Goal: Contribute content: Contribute content

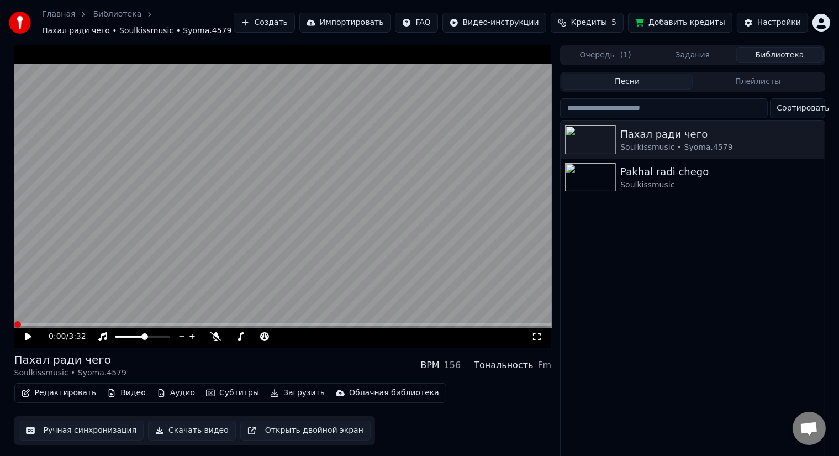
click at [294, 27] on button "Создать" at bounding box center [264, 23] width 61 height 20
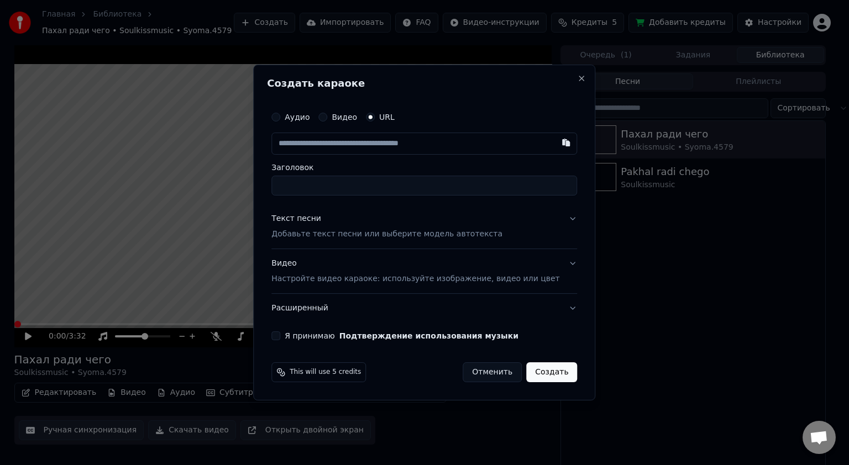
drag, startPoint x: 338, startPoint y: 117, endPoint x: 352, endPoint y: 185, distance: 68.9
click at [327, 117] on button "Видео" at bounding box center [322, 117] width 9 height 9
click at [338, 145] on div "Выбрать файл" at bounding box center [310, 144] width 76 height 20
click at [390, 118] on label "URL" at bounding box center [386, 118] width 15 height 8
click at [375, 118] on button "URL" at bounding box center [370, 117] width 9 height 9
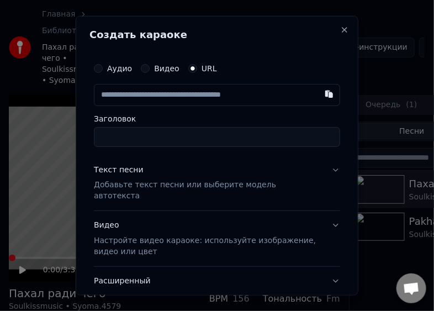
click at [120, 93] on input "text" at bounding box center [217, 94] width 246 height 22
click at [147, 137] on input "Заголовок" at bounding box center [217, 137] width 246 height 20
click at [318, 94] on button "button" at bounding box center [329, 93] width 22 height 20
type input "**********"
click at [119, 135] on input "Заголовок" at bounding box center [217, 137] width 246 height 20
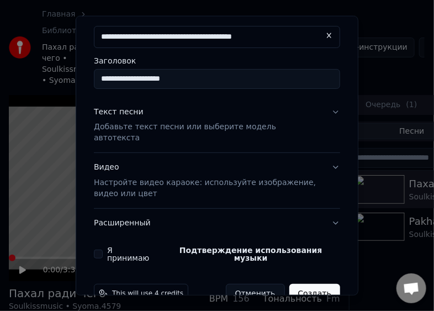
scroll to position [66, 0]
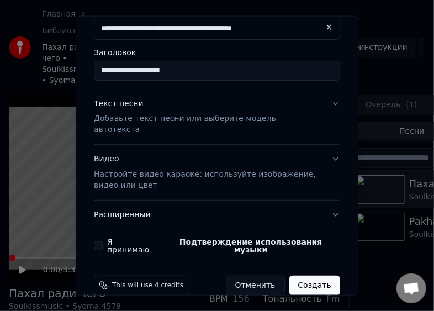
type input "**********"
click at [93, 230] on div "**********" at bounding box center [217, 122] width 255 height 272
click at [104, 238] on div "Я принимаю Подтверждение использования музыки" at bounding box center [217, 245] width 246 height 15
click at [99, 241] on button "Я принимаю Подтверждение использования музыки" at bounding box center [98, 245] width 9 height 9
click at [309, 276] on button "Создать" at bounding box center [315, 286] width 51 height 20
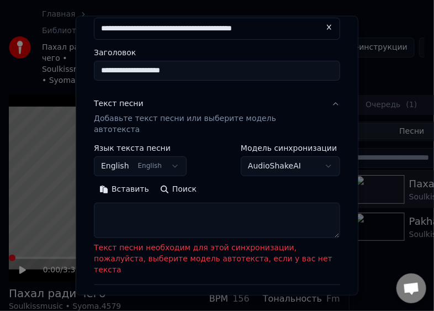
click at [170, 181] on button "Поиск" at bounding box center [179, 190] width 48 height 18
click at [314, 157] on body "**********" at bounding box center [212, 155] width 425 height 311
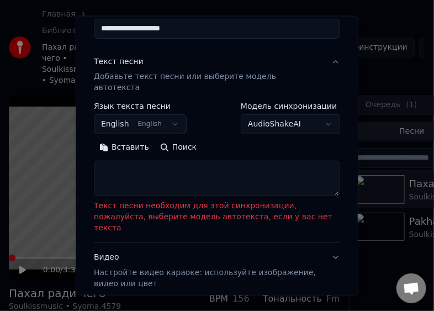
scroll to position [110, 0]
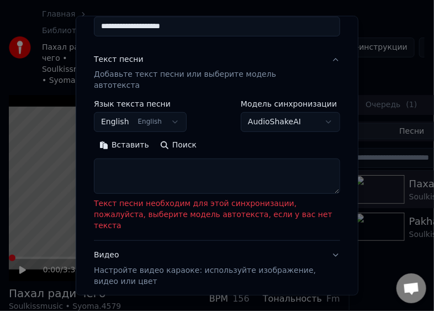
click at [168, 112] on button "English English" at bounding box center [140, 122] width 93 height 20
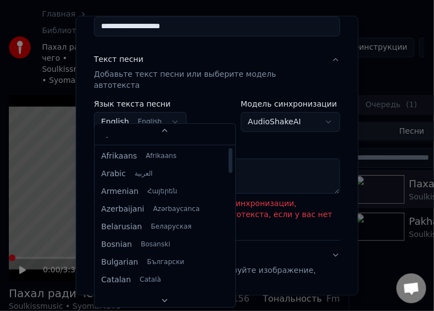
scroll to position [0, 0]
select select "**"
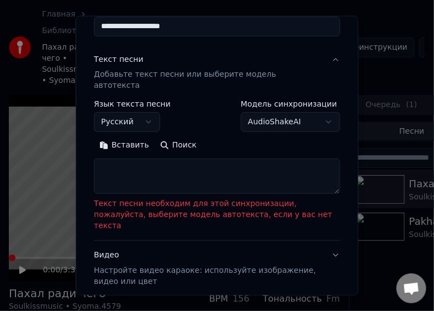
click at [172, 136] on button "Поиск" at bounding box center [179, 145] width 48 height 18
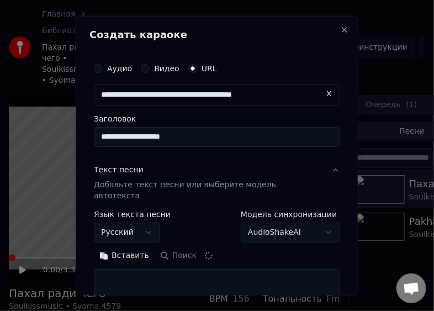
click at [124, 247] on button "Вставить" at bounding box center [124, 256] width 61 height 18
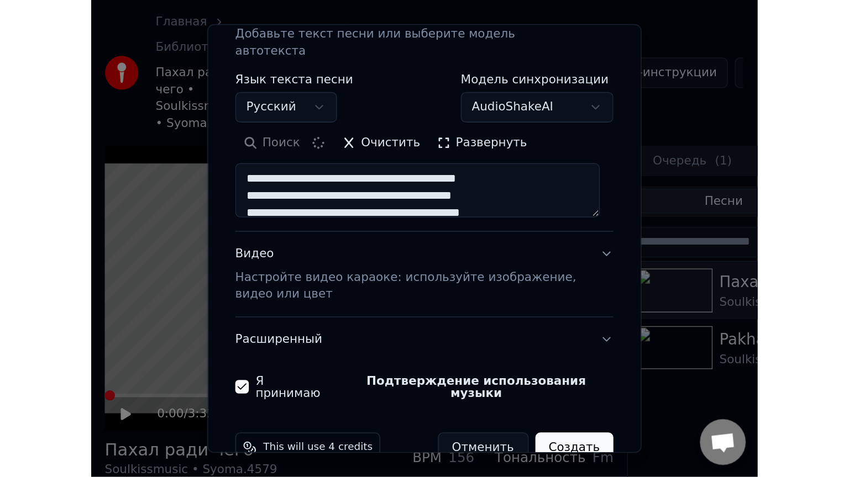
scroll to position [169, 0]
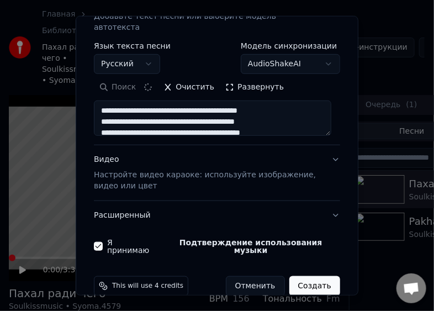
click at [310, 276] on button "Создать" at bounding box center [315, 286] width 51 height 20
type textarea "**********"
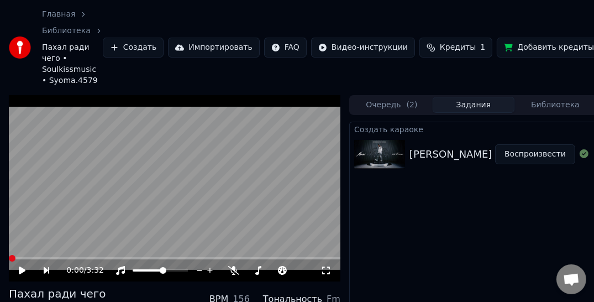
click at [386, 106] on button "Очередь ( 2 )" at bounding box center [392, 105] width 82 height 16
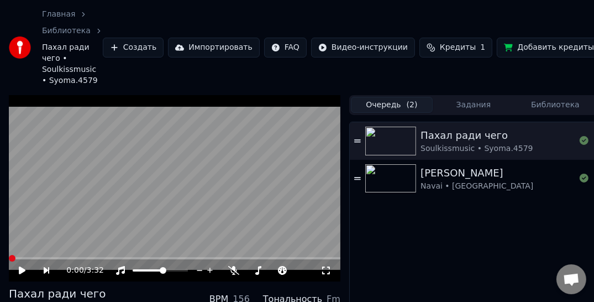
click at [328, 272] on icon at bounding box center [325, 270] width 11 height 9
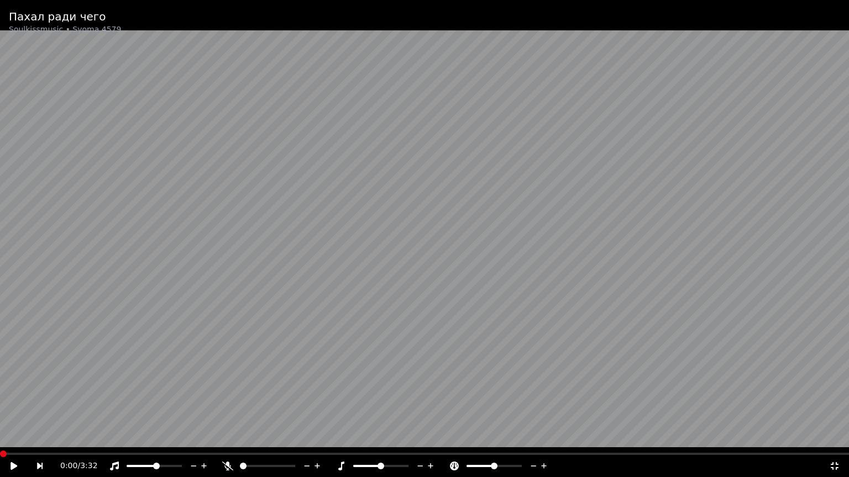
click at [833, 455] on icon at bounding box center [834, 466] width 11 height 9
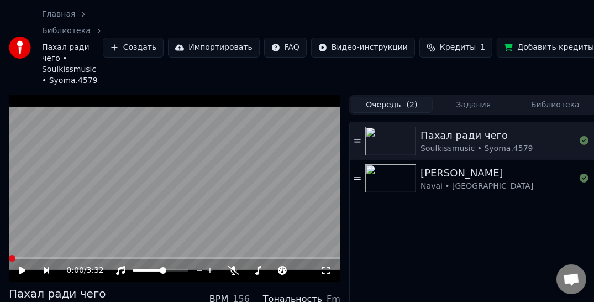
click at [395, 165] on img at bounding box center [390, 178] width 51 height 29
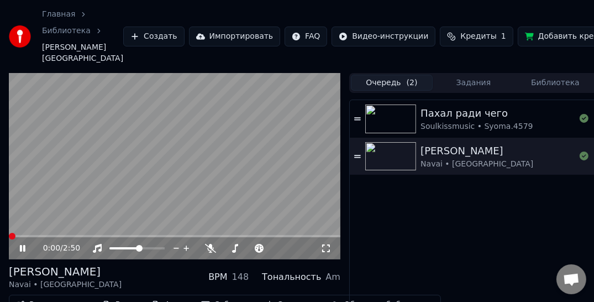
click at [182, 139] on video at bounding box center [174, 166] width 331 height 187
click at [327, 245] on icon at bounding box center [325, 248] width 11 height 9
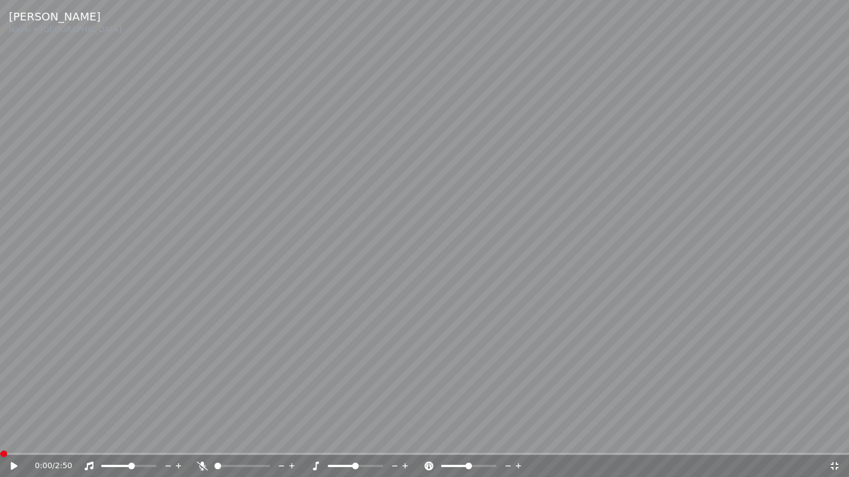
click at [379, 265] on video at bounding box center [424, 238] width 849 height 477
click at [422, 250] on video at bounding box center [424, 238] width 849 height 477
click at [224, 455] on div at bounding box center [252, 466] width 89 height 11
click at [223, 455] on div at bounding box center [252, 466] width 89 height 11
click at [217, 455] on span at bounding box center [218, 466] width 7 height 7
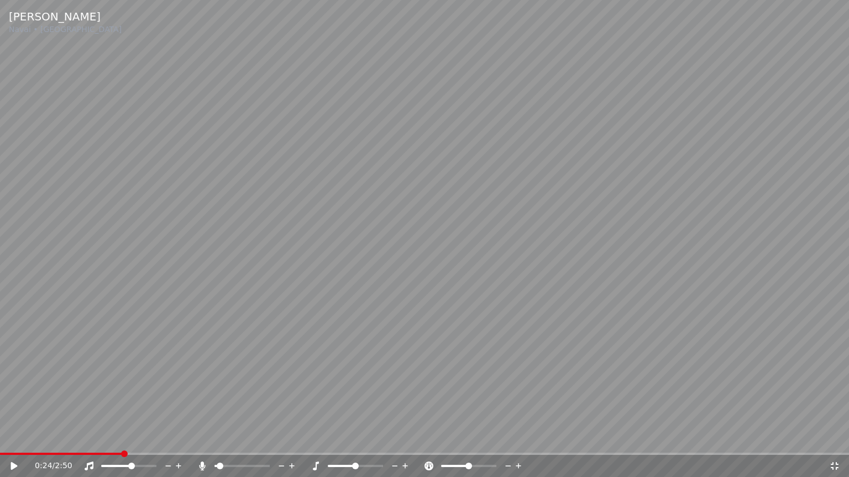
click at [339, 252] on video at bounding box center [424, 238] width 849 height 477
click at [434, 287] on video at bounding box center [424, 238] width 849 height 477
click at [223, 455] on span at bounding box center [220, 466] width 7 height 7
click at [224, 455] on span at bounding box center [226, 466] width 7 height 7
click at [223, 455] on span at bounding box center [225, 466] width 7 height 7
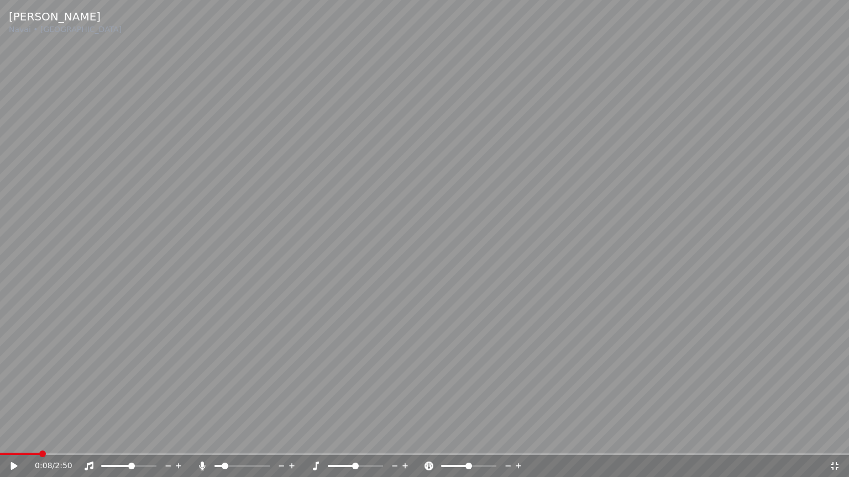
click at [40, 453] on span at bounding box center [20, 454] width 40 height 2
click at [413, 194] on video at bounding box center [424, 238] width 849 height 477
click at [223, 455] on span at bounding box center [225, 466] width 7 height 7
click at [221, 455] on span at bounding box center [218, 466] width 8 height 2
click at [222, 455] on span at bounding box center [223, 466] width 7 height 7
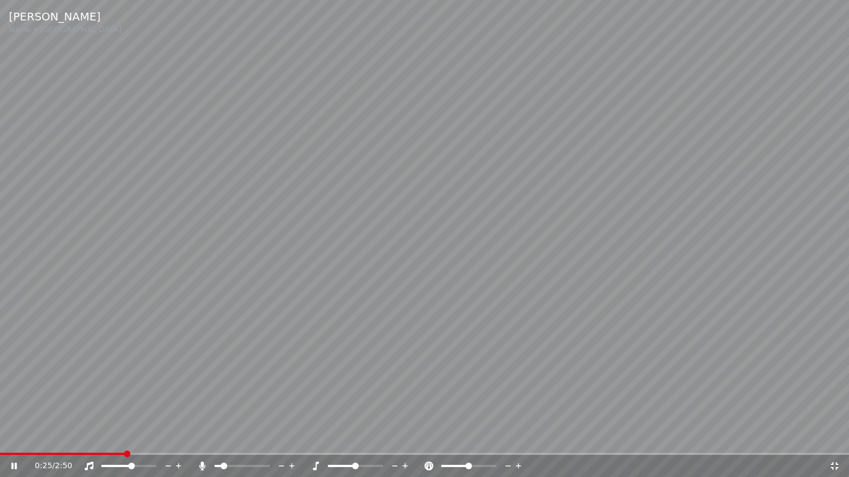
click at [220, 455] on span at bounding box center [223, 466] width 7 height 7
click at [219, 455] on span at bounding box center [216, 466] width 5 height 2
click at [219, 455] on span at bounding box center [222, 466] width 7 height 7
click at [217, 455] on span at bounding box center [215, 466] width 3 height 2
click at [221, 455] on span at bounding box center [220, 466] width 7 height 7
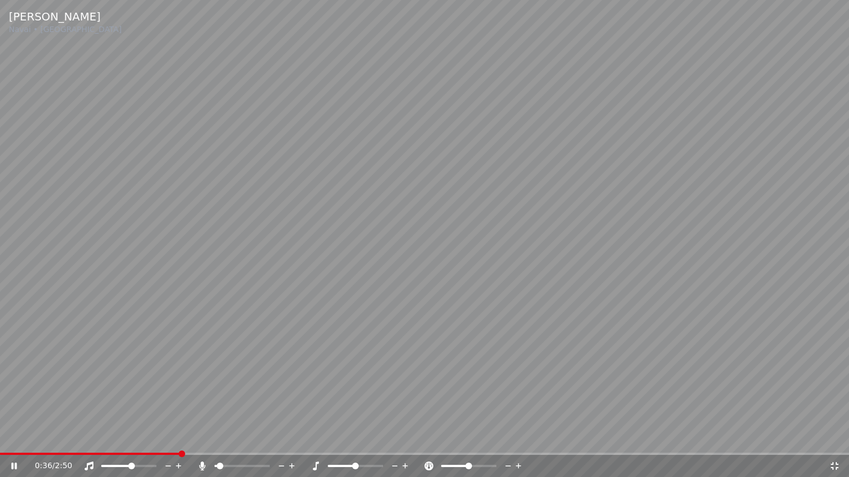
click at [221, 455] on span at bounding box center [220, 466] width 7 height 7
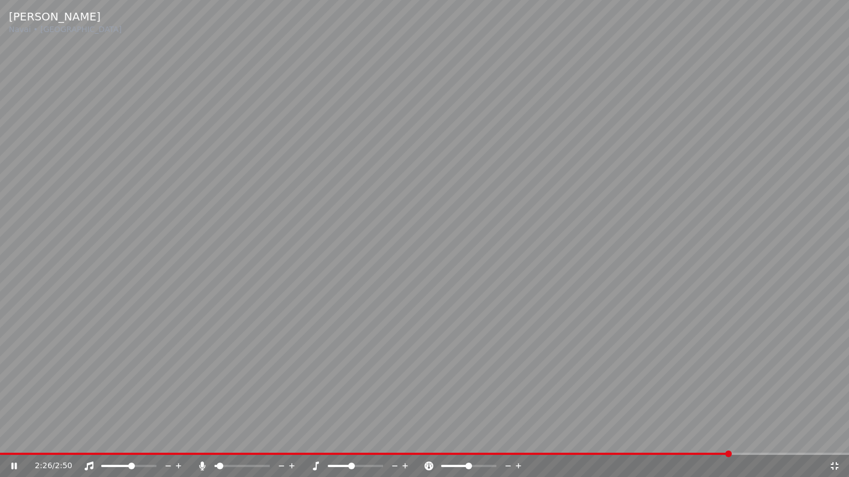
click at [354, 455] on span at bounding box center [351, 466] width 7 height 7
click at [356, 455] on span at bounding box center [355, 466] width 55 height 2
click at [359, 455] on span at bounding box center [355, 466] width 55 height 2
click at [357, 455] on span at bounding box center [359, 466] width 7 height 7
click at [280, 455] on icon at bounding box center [281, 466] width 10 height 11
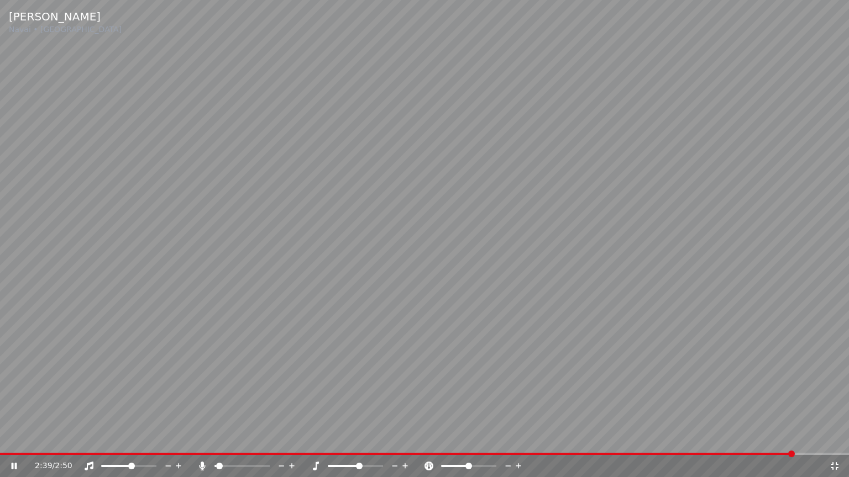
click at [356, 455] on span at bounding box center [359, 466] width 7 height 7
click at [355, 455] on span at bounding box center [342, 466] width 28 height 2
click at [357, 455] on span at bounding box center [355, 466] width 7 height 7
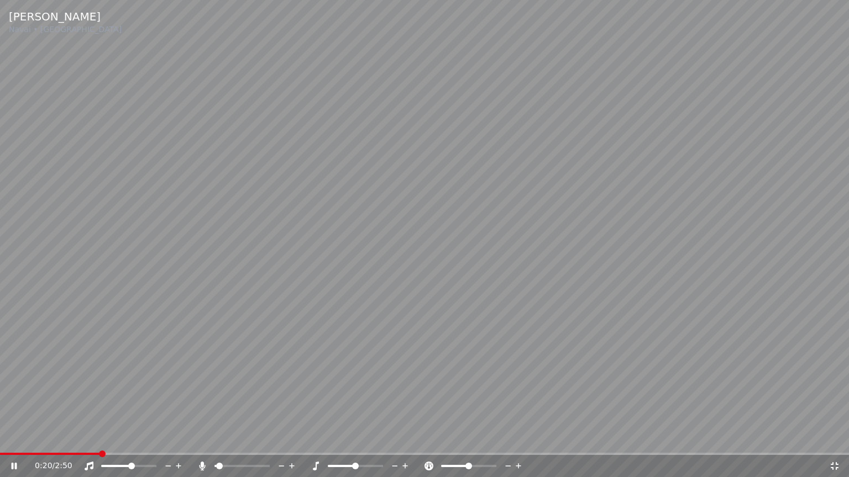
click at [99, 453] on span at bounding box center [49, 454] width 99 height 2
click at [357, 455] on span at bounding box center [355, 466] width 7 height 7
click at [358, 455] on span at bounding box center [355, 466] width 7 height 7
click at [358, 455] on span at bounding box center [359, 466] width 7 height 7
click at [356, 455] on span at bounding box center [359, 466] width 7 height 7
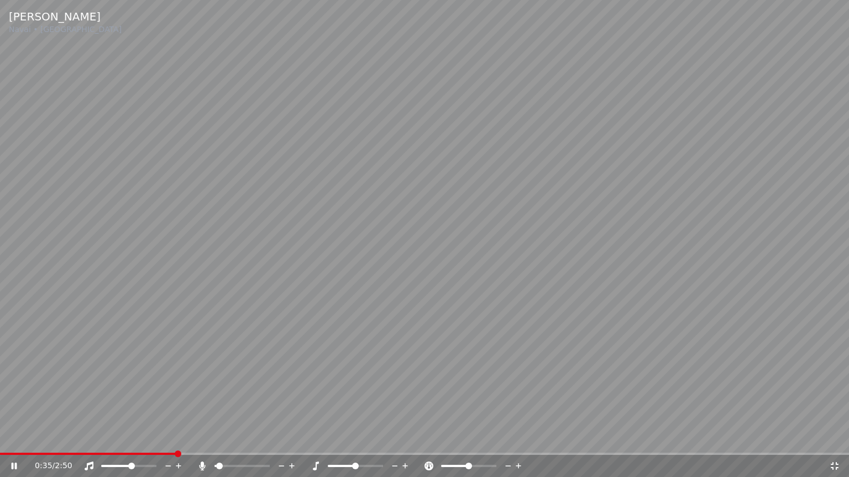
click at [229, 455] on span at bounding box center [241, 466] width 55 height 2
click at [394, 455] on icon at bounding box center [395, 466] width 10 height 11
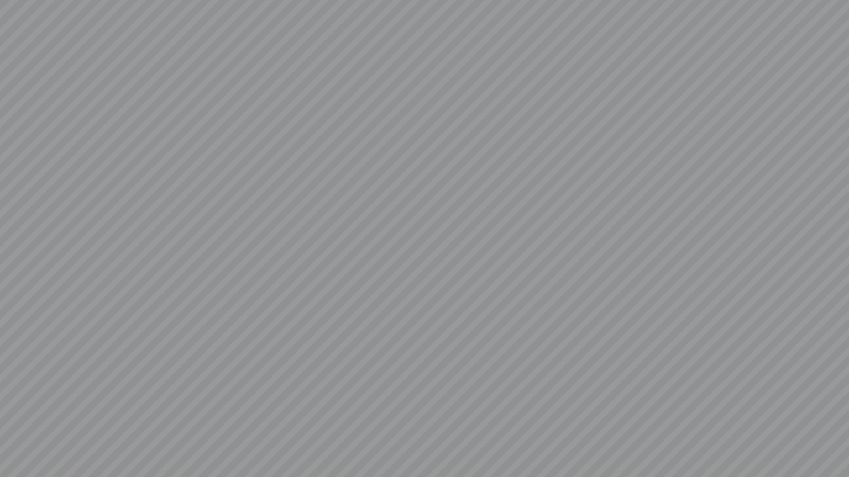
click at [404, 455] on video at bounding box center [424, 238] width 849 height 477
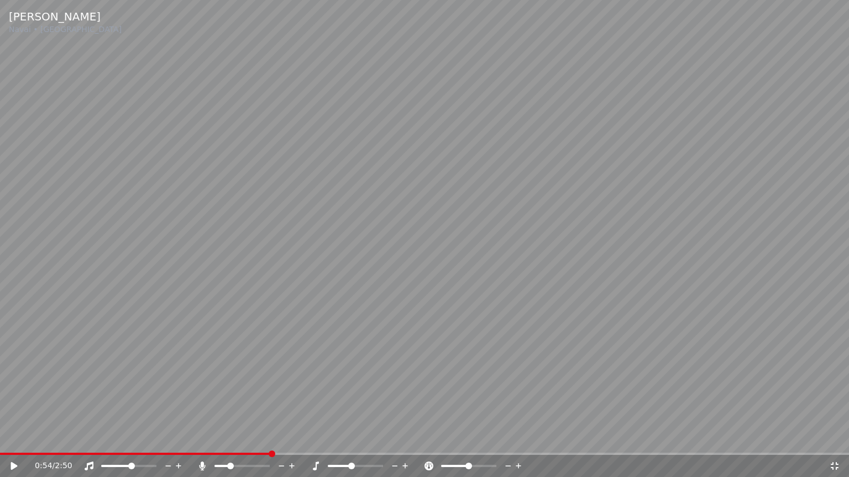
click at [404, 455] on icon at bounding box center [405, 467] width 6 height 6
click at [414, 293] on video at bounding box center [424, 238] width 849 height 477
click at [247, 455] on span at bounding box center [241, 466] width 55 height 2
click at [214, 455] on span at bounding box center [217, 466] width 7 height 7
click at [15, 454] on span at bounding box center [7, 454] width 15 height 2
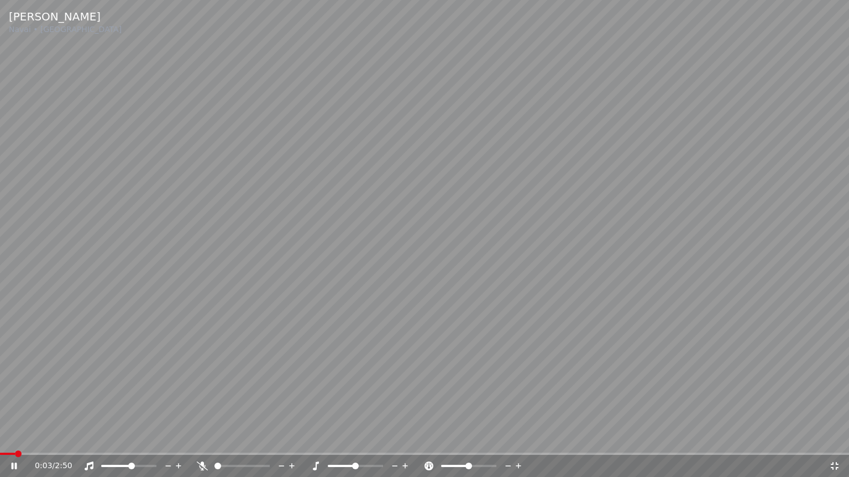
click at [7, 452] on video at bounding box center [424, 238] width 849 height 477
click at [4, 452] on video at bounding box center [424, 238] width 849 height 477
click at [3, 452] on video at bounding box center [424, 238] width 849 height 477
click at [0, 452] on span at bounding box center [3, 454] width 7 height 7
click at [499, 276] on video at bounding box center [424, 238] width 849 height 477
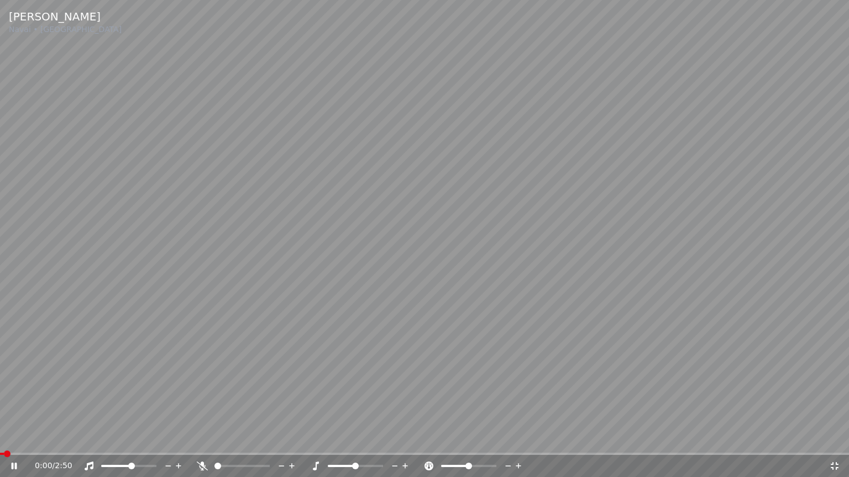
click at [452, 233] on video at bounding box center [424, 238] width 849 height 477
click at [1, 455] on span at bounding box center [3, 454] width 7 height 7
click at [434, 282] on video at bounding box center [424, 238] width 849 height 477
click at [219, 455] on span at bounding box center [217, 466] width 7 height 7
click at [220, 455] on span at bounding box center [217, 466] width 7 height 7
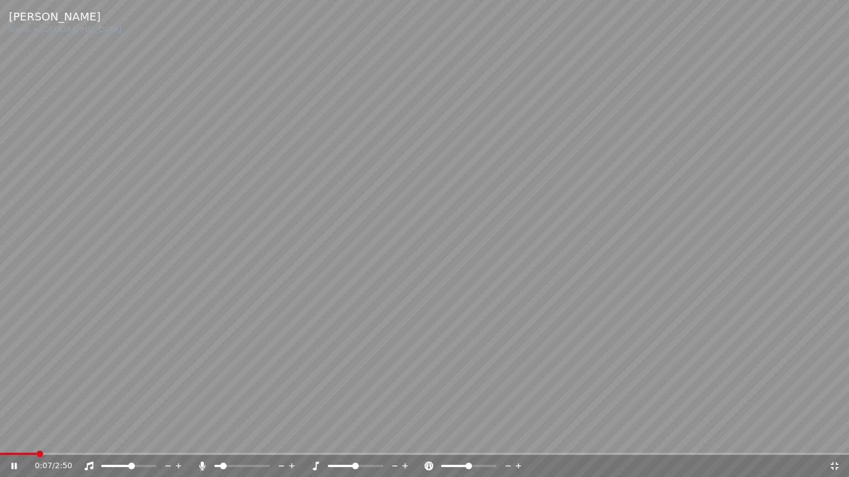
click at [219, 455] on span at bounding box center [217, 466] width 6 height 2
click at [217, 455] on span at bounding box center [215, 466] width 3 height 2
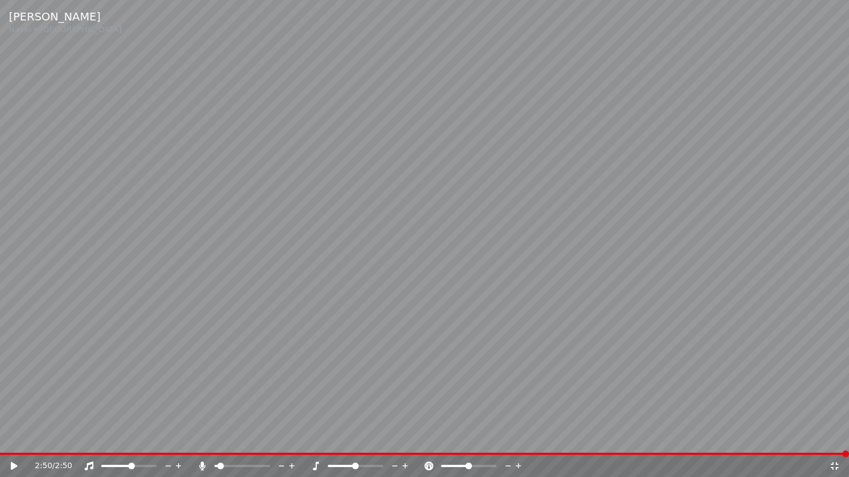
click at [221, 455] on span at bounding box center [220, 466] width 7 height 7
click at [223, 455] on span at bounding box center [220, 466] width 7 height 7
click at [220, 455] on span at bounding box center [222, 466] width 7 height 7
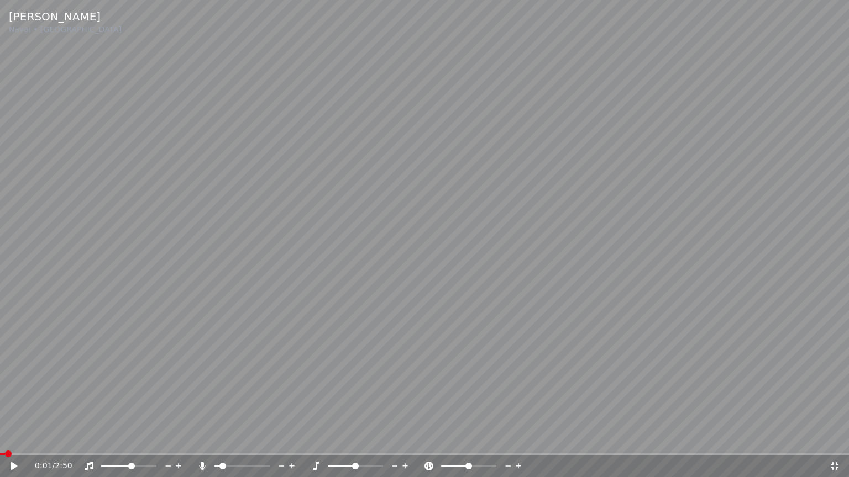
click at [3, 453] on span at bounding box center [2, 454] width 5 height 2
click at [404, 262] on video at bounding box center [424, 238] width 849 height 477
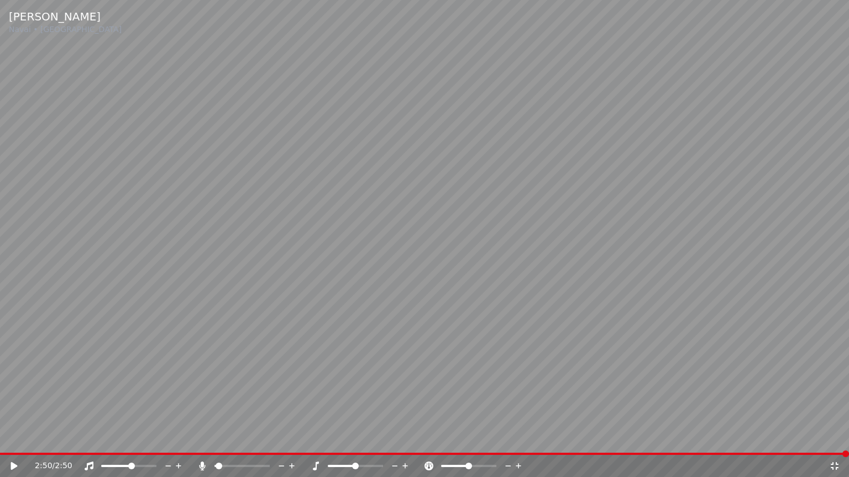
click at [215, 455] on span at bounding box center [218, 466] width 7 height 7
click at [11, 452] on video at bounding box center [424, 238] width 849 height 477
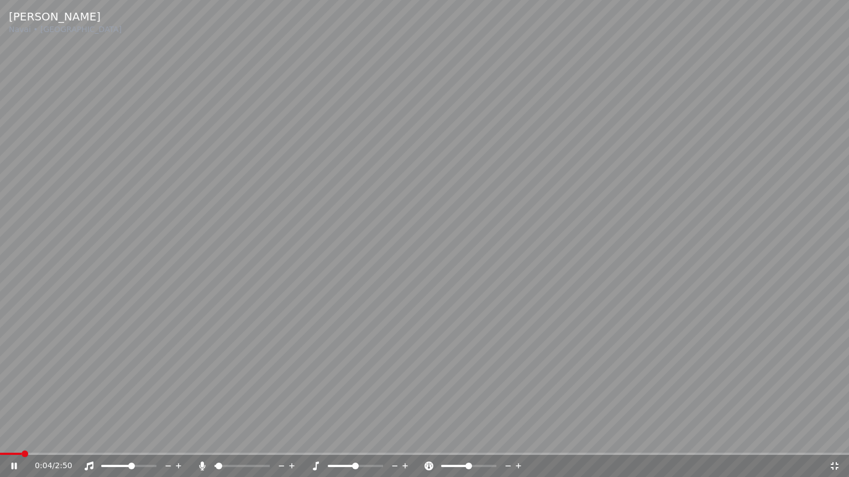
click at [402, 195] on video at bounding box center [424, 238] width 849 height 477
click at [0, 453] on span at bounding box center [0, 454] width 0 height 2
click at [433, 219] on video at bounding box center [424, 238] width 849 height 477
click at [391, 235] on video at bounding box center [424, 238] width 849 height 477
click at [0, 455] on span at bounding box center [0, 454] width 0 height 2
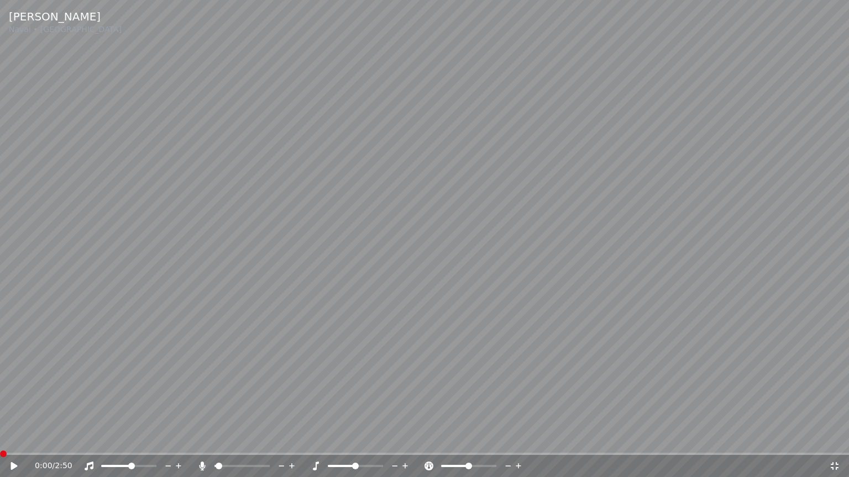
drag, startPoint x: 195, startPoint y: 338, endPoint x: 203, endPoint y: 330, distance: 11.3
click at [203, 331] on video at bounding box center [424, 238] width 849 height 477
